Goal: Information Seeking & Learning: Learn about a topic

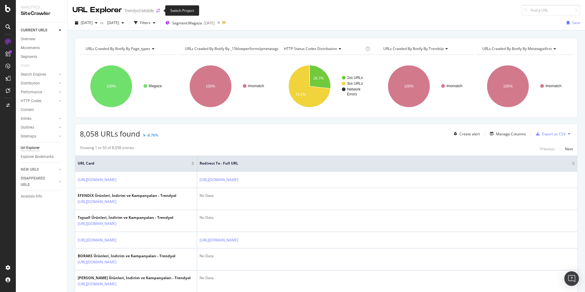
click at [156, 9] on icon "arrow-right-arrow-left" at bounding box center [158, 11] width 4 height 4
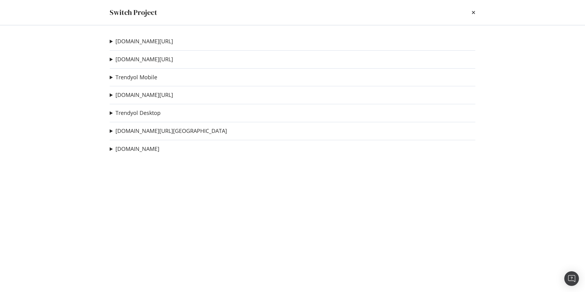
click at [473, 12] on icon "times" at bounding box center [474, 12] width 4 height 5
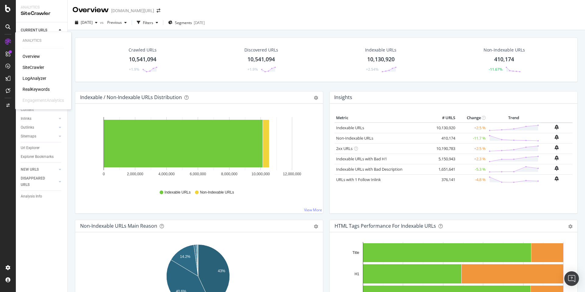
click at [46, 90] on div "RealKeywords" at bounding box center [36, 89] width 27 height 6
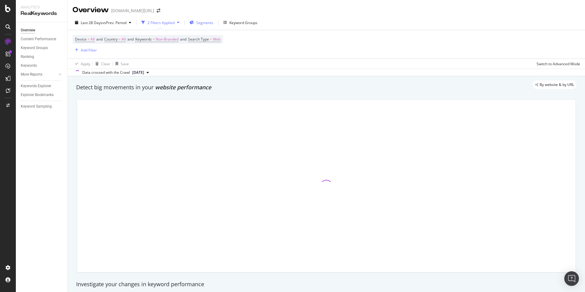
click at [207, 22] on span "Segments" at bounding box center [204, 22] width 17 height 5
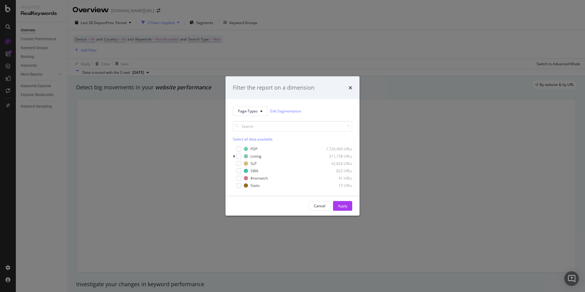
click at [245, 133] on div "Select all data available" at bounding box center [292, 131] width 119 height 21
click at [245, 112] on span "Page-Types" at bounding box center [248, 110] width 20 height 5
click at [254, 177] on span "Breadcrumb Tree" at bounding box center [258, 176] width 40 height 5
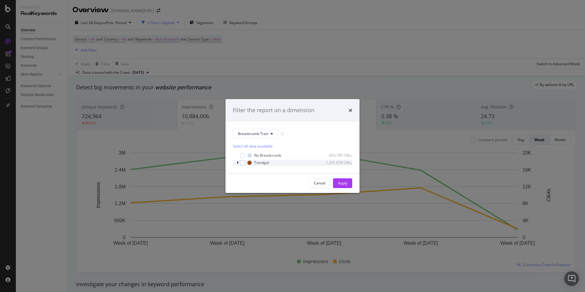
click at [237, 162] on icon "modal" at bounding box center [238, 163] width 2 height 4
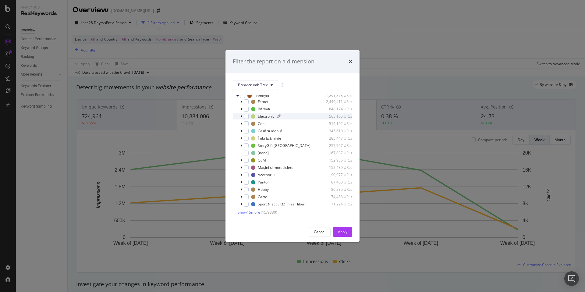
scroll to position [19, 0]
click at [250, 213] on span "Show 15 more" at bounding box center [249, 211] width 23 height 5
click at [246, 138] on div "modal" at bounding box center [246, 138] width 5 height 5
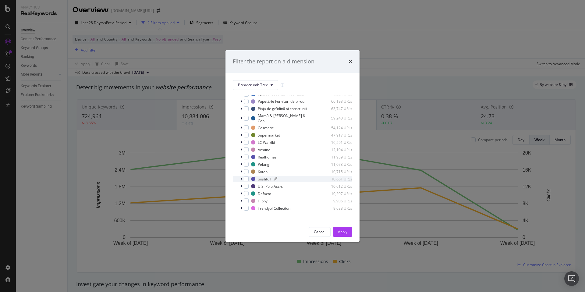
scroll to position [0, 0]
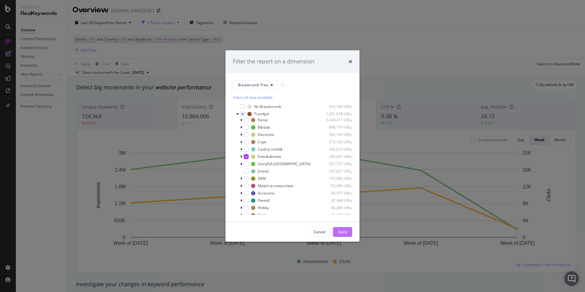
click at [343, 231] on div "Apply" at bounding box center [342, 231] width 9 height 5
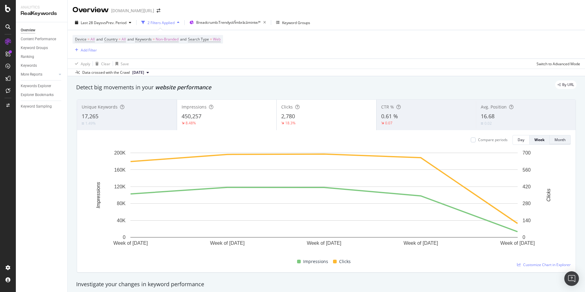
click at [554, 142] on div "Month" at bounding box center [559, 139] width 11 height 5
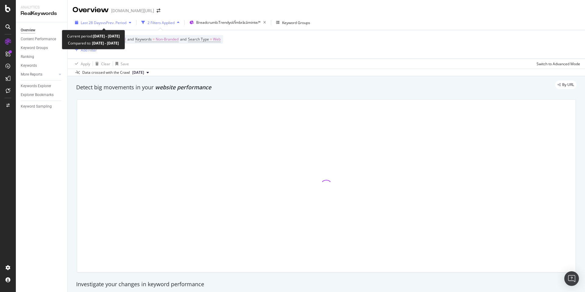
click at [111, 22] on span "vs Prev. Period" at bounding box center [114, 22] width 24 height 5
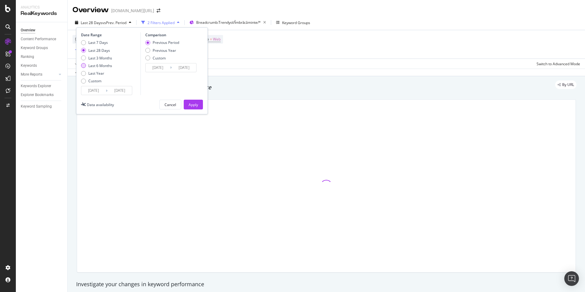
click at [98, 64] on div "Last 6 Months" at bounding box center [100, 65] width 24 height 5
type input "2025/03/16"
type input "2024/09/13"
type input "2025/03/15"
click at [103, 90] on input "2025/03/16" at bounding box center [93, 90] width 24 height 9
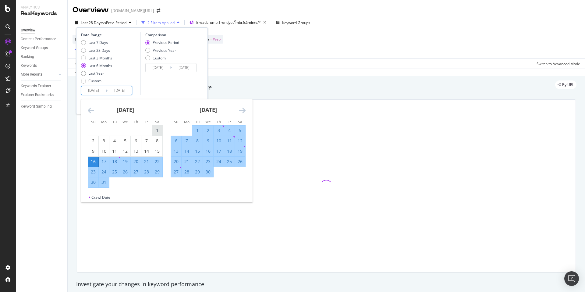
click at [155, 129] on div "1" at bounding box center [157, 130] width 10 height 6
type input "2025/03/01"
type input "2024/08/14"
type input "2025/02/28"
click at [244, 113] on icon "Move forward to switch to the next month." at bounding box center [242, 110] width 6 height 7
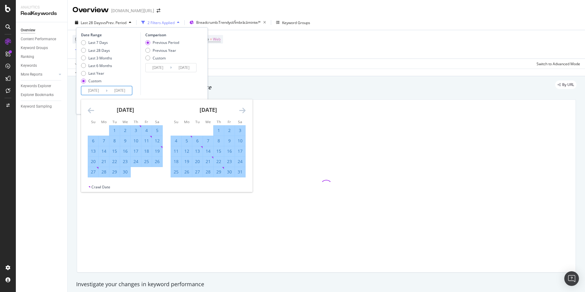
click at [121, 90] on input "2025/09/15" at bounding box center [120, 90] width 24 height 9
click at [244, 110] on icon "Move forward to switch to the next month." at bounding box center [242, 110] width 6 height 7
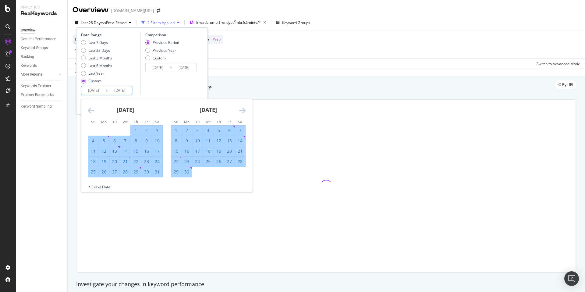
click at [244, 110] on icon "Move forward to switch to the next month." at bounding box center [242, 110] width 6 height 7
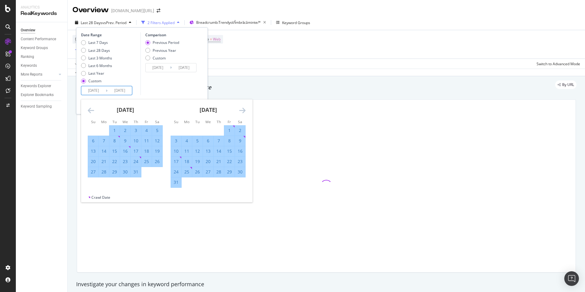
click at [244, 110] on icon "Move forward to switch to the next month." at bounding box center [242, 110] width 6 height 7
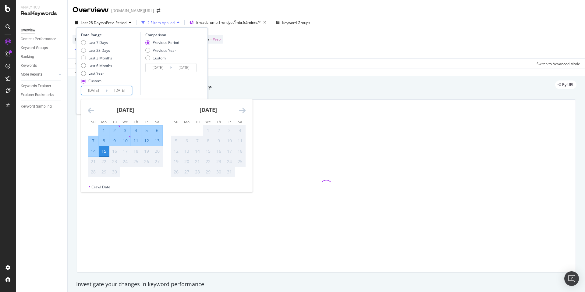
click at [92, 111] on icon "Move backward to switch to the previous month." at bounding box center [91, 110] width 6 height 7
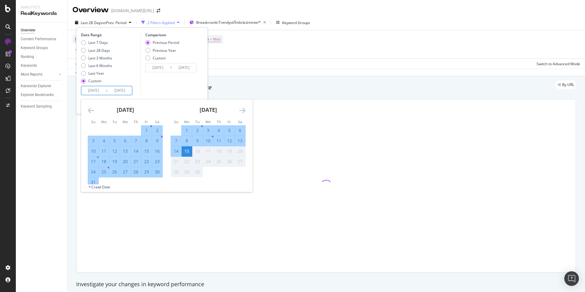
click at [92, 182] on div "31" at bounding box center [93, 182] width 10 height 6
type input "2025/08/31"
type input "2024/08/29"
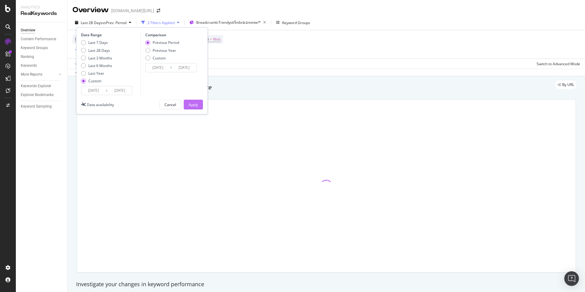
click at [190, 105] on div "Apply" at bounding box center [193, 104] width 9 height 5
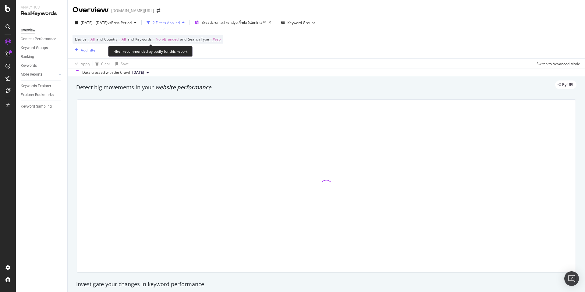
click at [172, 41] on span "Non-Branded" at bounding box center [167, 39] width 23 height 9
click at [160, 53] on span "Non-Branded" at bounding box center [156, 53] width 25 height 5
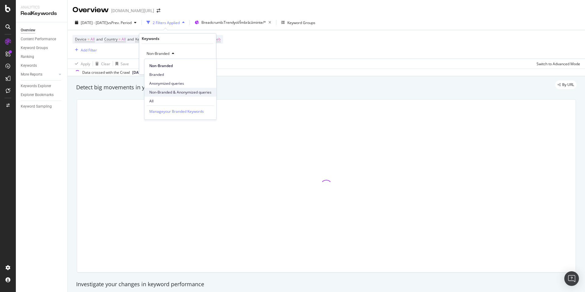
click at [174, 88] on div "Non-Branded & Anonymized queries" at bounding box center [180, 92] width 72 height 9
click at [211, 65] on div "Apply" at bounding box center [211, 66] width 9 height 5
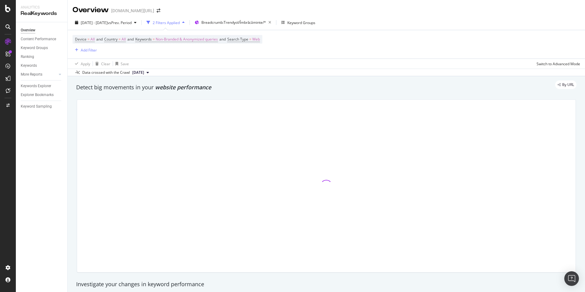
click at [233, 83] on div "By URL" at bounding box center [323, 84] width 506 height 9
click at [232, 85] on div "By URL" at bounding box center [323, 84] width 506 height 9
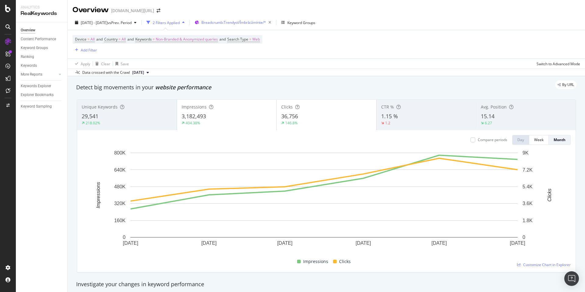
click at [249, 23] on span "Breadcrumb: Trendyol/Îmbrăcăminte/*" at bounding box center [233, 22] width 65 height 5
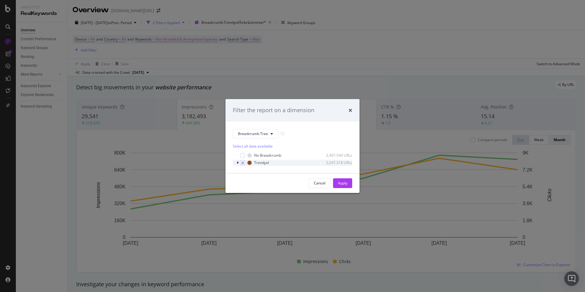
click at [237, 162] on icon "modal" at bounding box center [238, 163] width 2 height 4
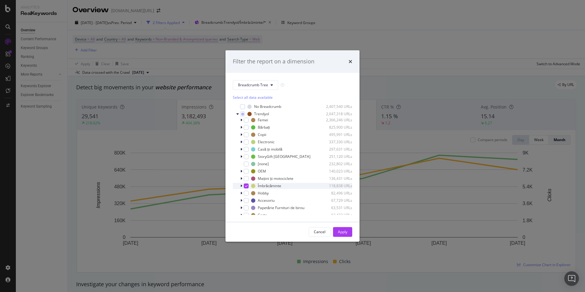
click at [246, 186] on icon "modal" at bounding box center [246, 185] width 3 height 3
click at [245, 140] on div "modal" at bounding box center [246, 142] width 5 height 5
click at [342, 229] on div "Apply" at bounding box center [342, 231] width 9 height 5
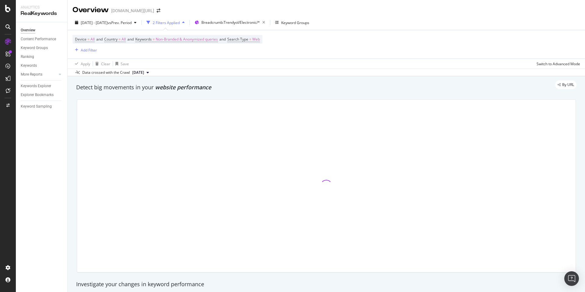
click at [290, 90] on div "Detect big movements in your website performance" at bounding box center [326, 87] width 500 height 8
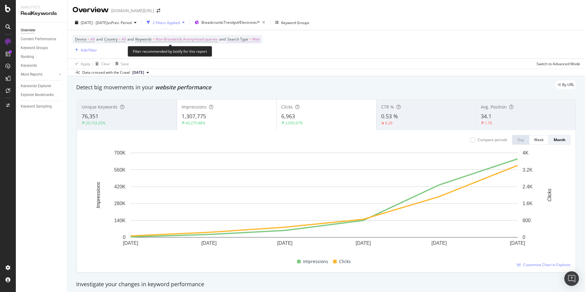
click at [244, 41] on span "Search Type" at bounding box center [237, 39] width 21 height 5
click at [244, 55] on span "Web" at bounding box center [243, 53] width 8 height 5
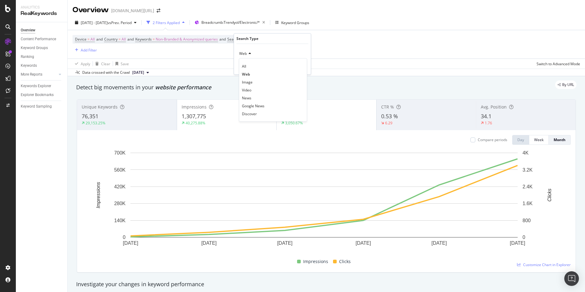
click at [374, 71] on div "Data crossed with the Crawl 2025 Aug. 25th" at bounding box center [326, 72] width 517 height 7
click at [269, 83] on div "By URL" at bounding box center [323, 84] width 506 height 9
